Goal: Task Accomplishment & Management: Manage account settings

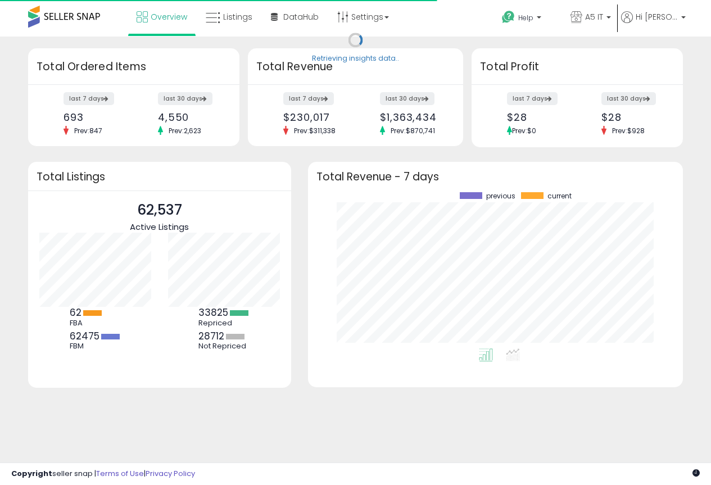
scroll to position [156, 352]
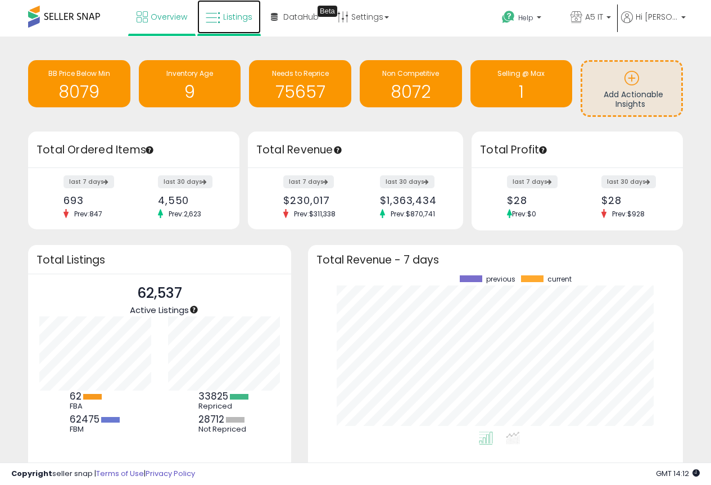
click at [239, 21] on span "Listings" at bounding box center [237, 16] width 29 height 11
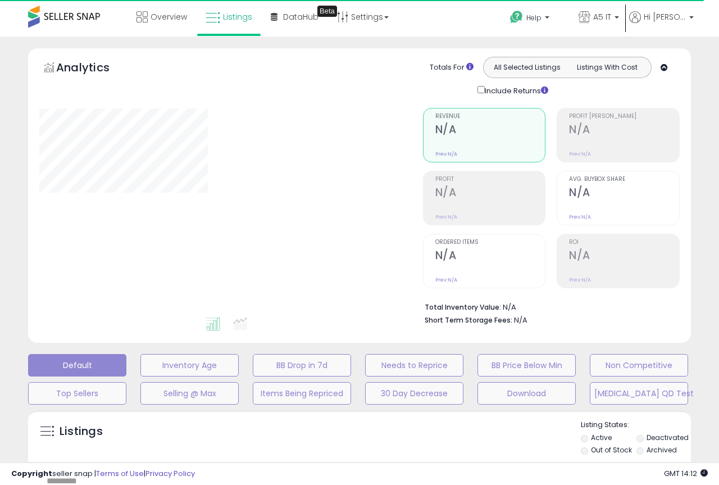
type input "*******"
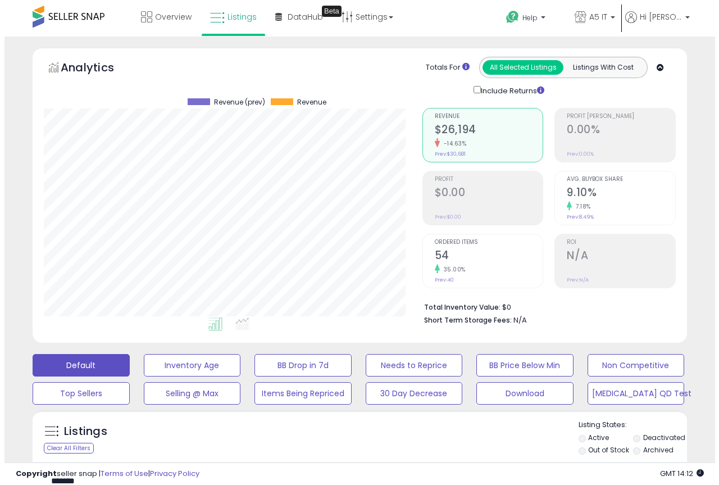
scroll to position [230, 379]
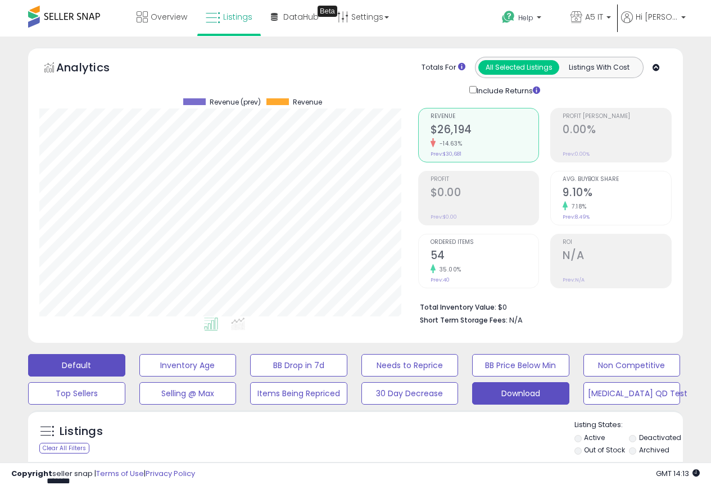
click at [501, 392] on button "Download" at bounding box center [520, 393] width 97 height 22
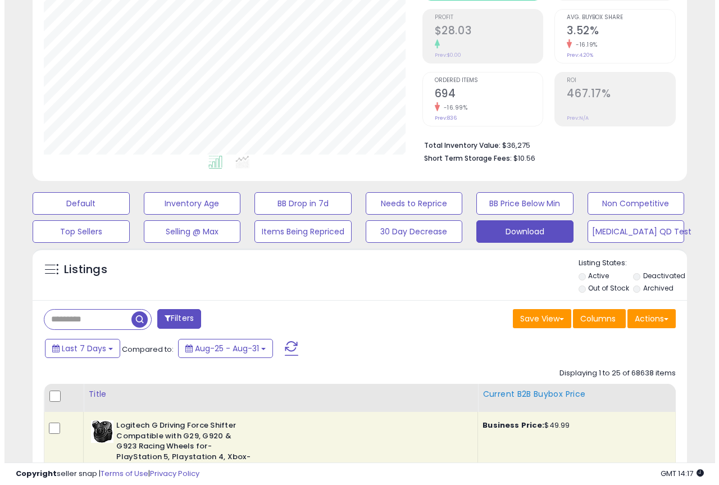
scroll to position [169, 0]
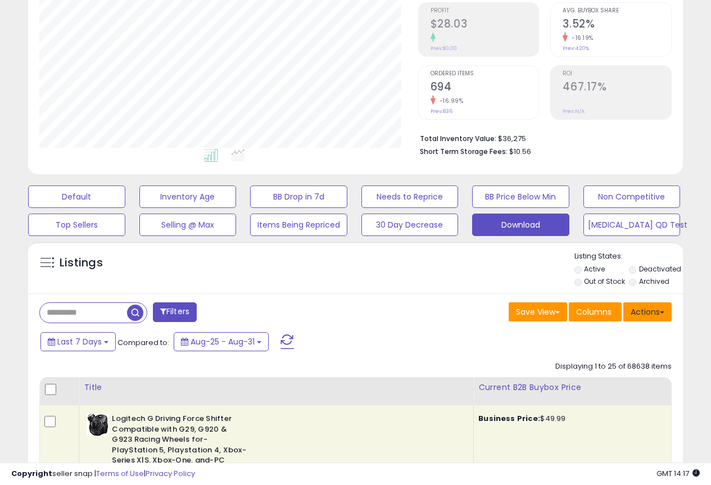
click at [639, 317] on button "Actions" at bounding box center [647, 311] width 48 height 19
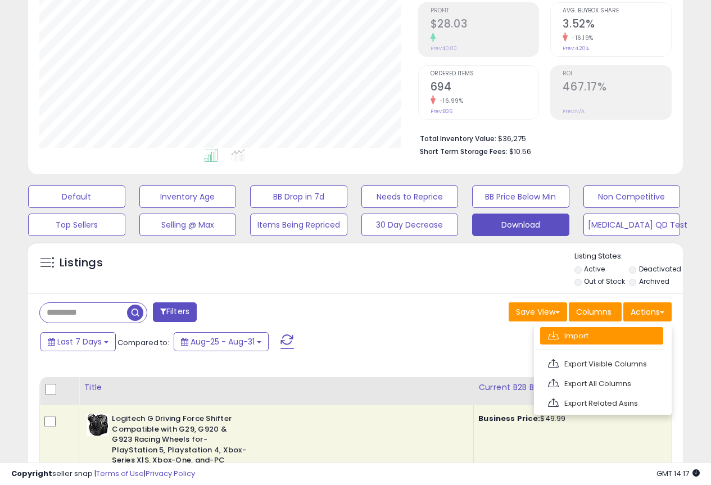
click at [588, 335] on link "Import" at bounding box center [601, 335] width 123 height 17
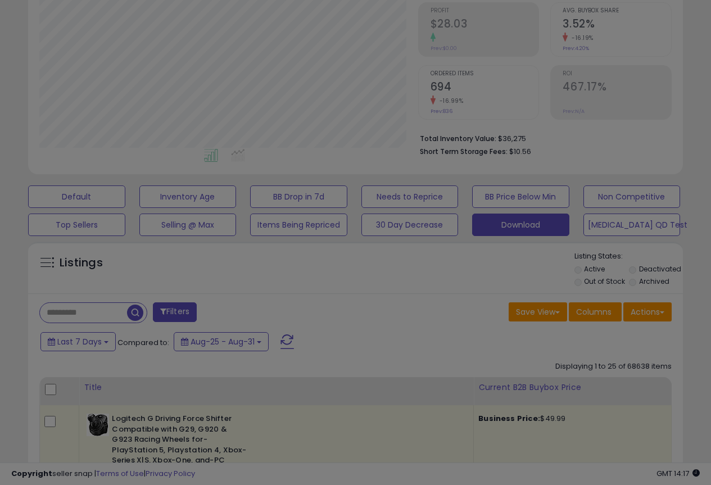
scroll to position [230, 383]
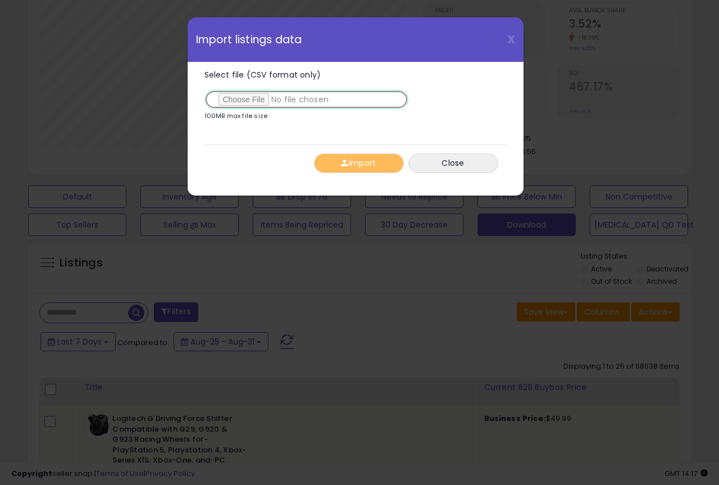
click at [241, 102] on input "Select file (CSV format only)" at bounding box center [307, 99] width 204 height 19
type input "**********"
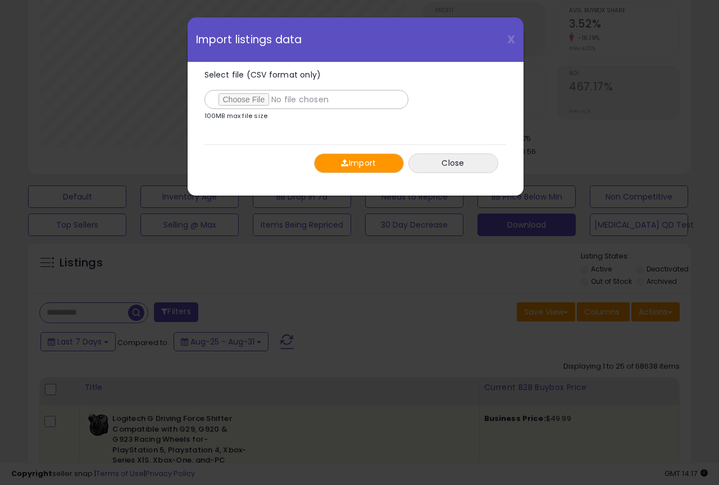
click at [378, 166] on button "Import" at bounding box center [359, 163] width 90 height 20
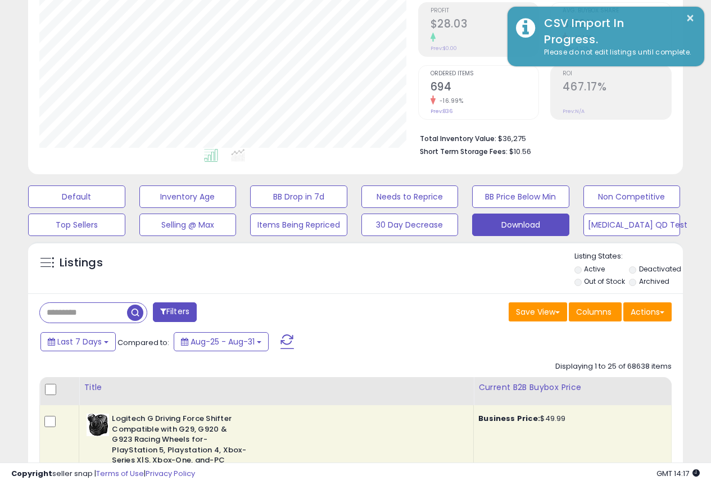
scroll to position [561713, 561564]
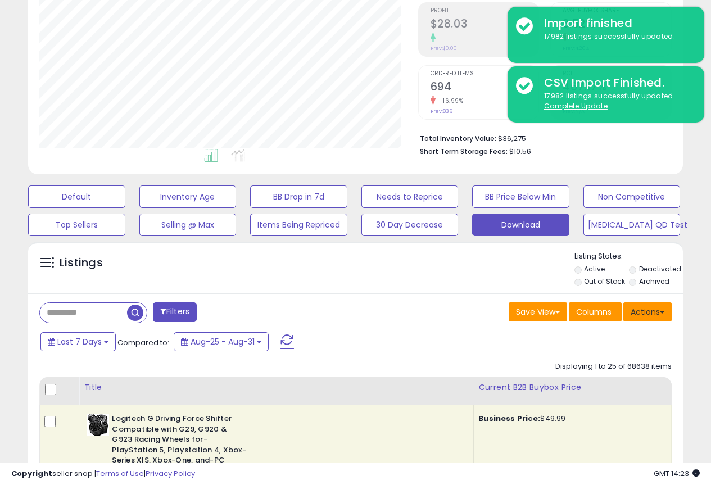
click at [642, 313] on button "Actions" at bounding box center [647, 311] width 48 height 19
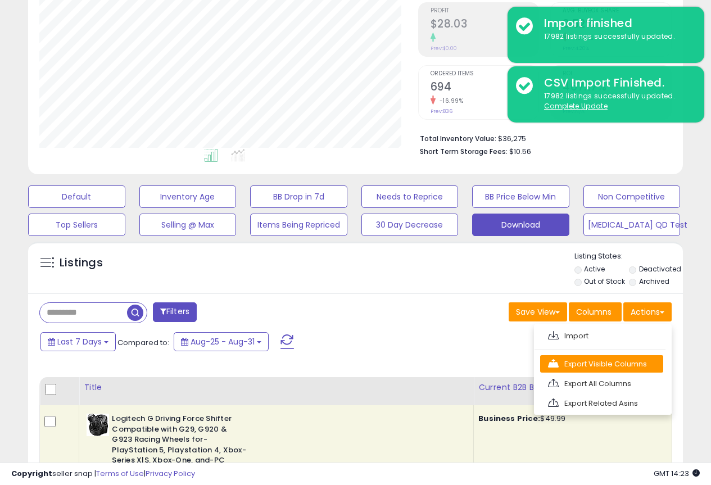
click at [602, 362] on link "Export Visible Columns" at bounding box center [601, 363] width 123 height 17
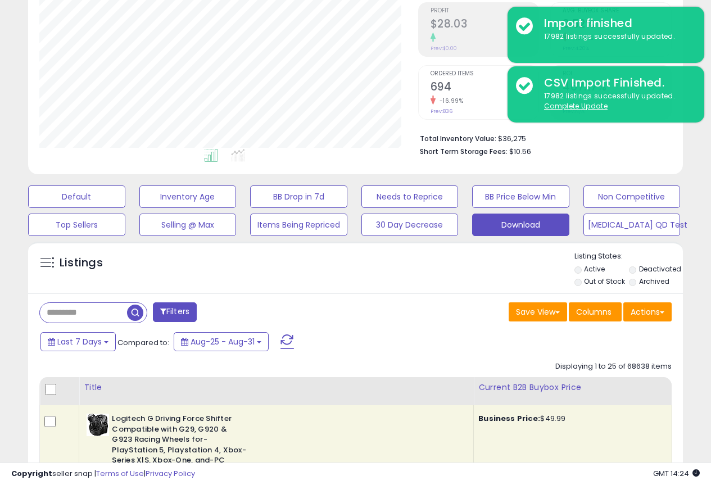
click at [385, 309] on div "Save View Save As New View Columns Actions [GEOGRAPHIC_DATA]" at bounding box center [518, 313] width 325 height 22
click at [634, 310] on button "Actions" at bounding box center [647, 311] width 48 height 19
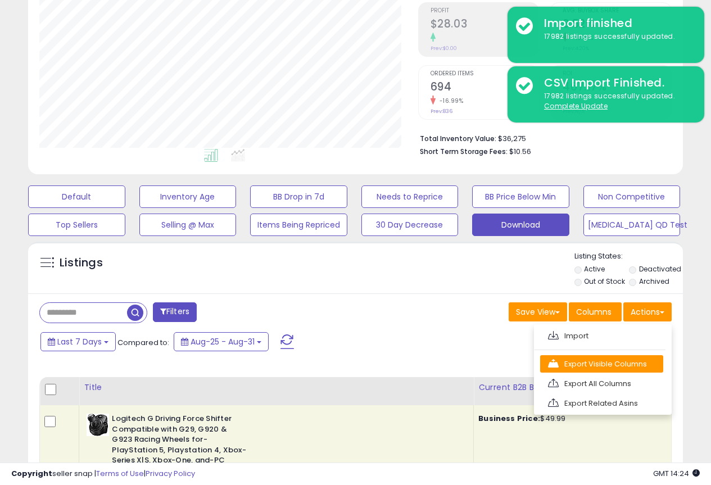
click at [664, 362] on li "Export Visible Columns" at bounding box center [599, 363] width 131 height 17
